Goal: Find specific page/section

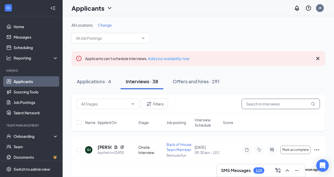
click at [251, 102] on input "text" at bounding box center [281, 104] width 78 height 10
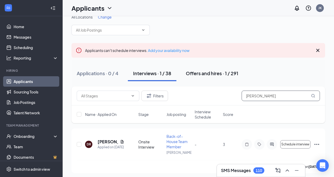
scroll to position [10, 0]
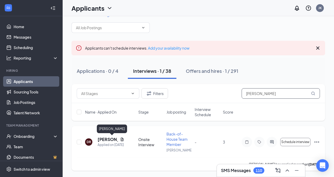
type input "[PERSON_NAME]"
click at [99, 140] on h5 "[PERSON_NAME]" at bounding box center [108, 139] width 20 height 6
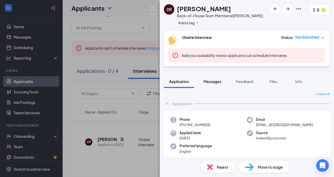
click at [216, 83] on span "Messages" at bounding box center [212, 81] width 18 height 5
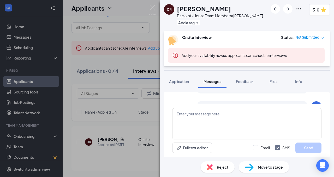
scroll to position [44, 0]
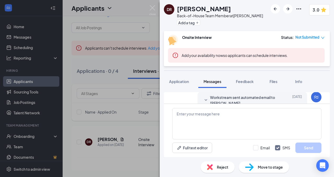
click at [325, 99] on div "Load earlier interactions (about 20 more) Workstream sent automated SMS to [PER…" at bounding box center [247, 97] width 166 height 11
drag, startPoint x: 323, startPoint y: 106, endPoint x: 322, endPoint y: 151, distance: 44.9
click at [322, 151] on div "Full text editor Email SMS Send" at bounding box center [247, 130] width 166 height 53
click at [326, 98] on div "Load earlier interactions (about 20 more) Workstream sent automated SMS to [PER…" at bounding box center [247, 97] width 166 height 11
click at [317, 99] on icon "WorkstreamLogo" at bounding box center [316, 97] width 6 height 6
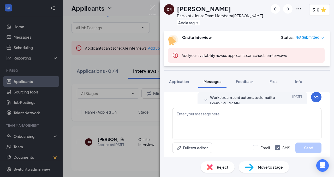
click at [207, 98] on icon "SmallChevronDown" at bounding box center [206, 100] width 6 height 6
click at [204, 94] on icon "SmallChevronDown" at bounding box center [206, 93] width 6 height 6
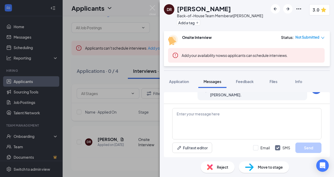
click at [204, 95] on div at bounding box center [206, 91] width 6 height 11
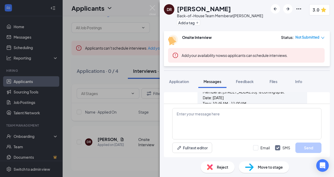
scroll to position [0, 0]
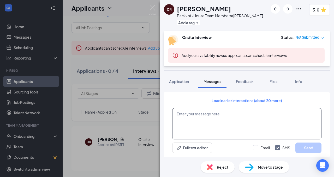
click at [207, 124] on textarea at bounding box center [246, 123] width 149 height 31
drag, startPoint x: 151, startPoint y: 7, endPoint x: 157, endPoint y: 24, distance: 18.6
click at [151, 7] on img at bounding box center [152, 10] width 7 height 10
